Goal: Task Accomplishment & Management: Book appointment/travel/reservation

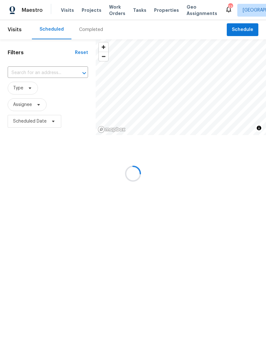
click at [249, 37] on header "Visits Scheduled Completed Schedule" at bounding box center [133, 29] width 266 height 19
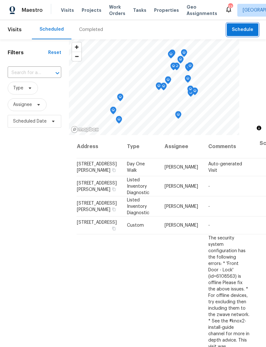
click at [248, 28] on span "Schedule" at bounding box center [242, 30] width 21 height 8
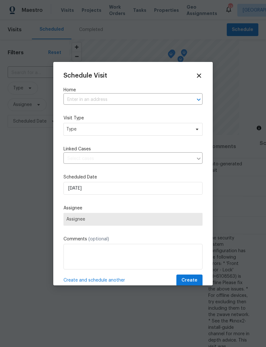
click at [136, 100] on input "text" at bounding box center [124, 100] width 121 height 10
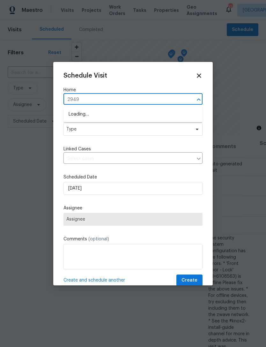
type input "2949"
click at [138, 125] on li "[STREET_ADDRESS]" at bounding box center [133, 125] width 139 height 11
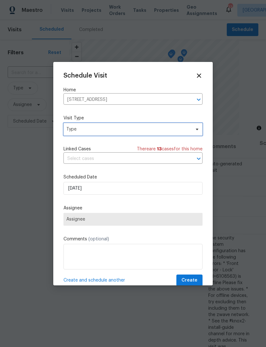
click at [152, 133] on span "Type" at bounding box center [128, 129] width 124 height 6
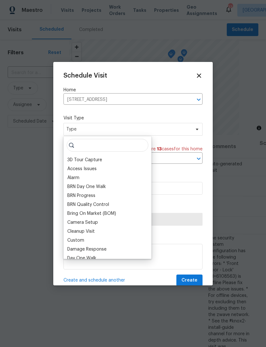
type input "C"
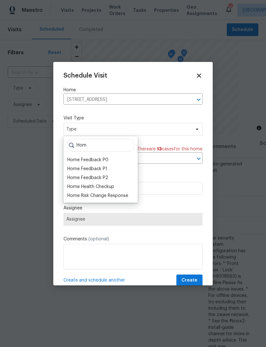
type input "Hom"
click at [105, 189] on div "Home Health Checkup" at bounding box center [90, 187] width 47 height 6
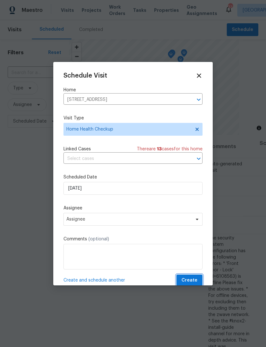
click at [196, 285] on span "Create" at bounding box center [190, 281] width 16 height 8
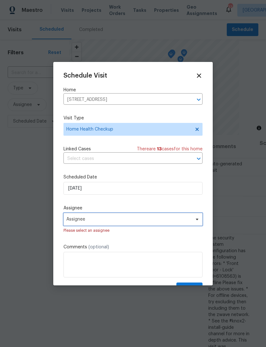
click at [100, 221] on span "Assignee" at bounding box center [128, 219] width 125 height 5
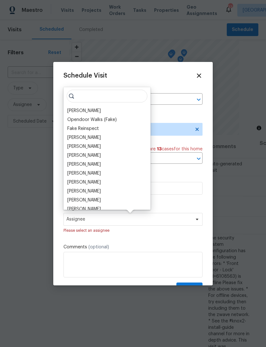
click at [89, 113] on div "[PERSON_NAME]" at bounding box center [84, 111] width 34 height 6
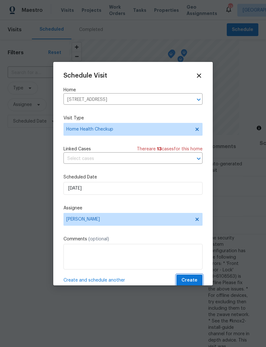
click at [193, 281] on span "Create" at bounding box center [190, 281] width 16 height 8
